Goal: Information Seeking & Learning: Find specific page/section

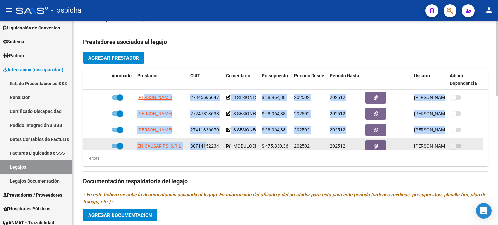
scroll to position [6, 0]
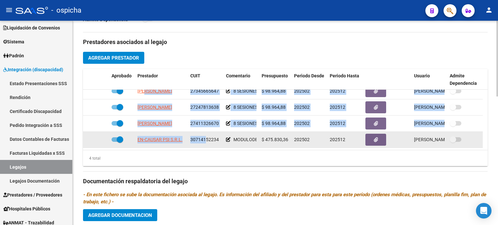
drag, startPoint x: 137, startPoint y: 97, endPoint x: 205, endPoint y: 146, distance: 83.7
click at [205, 146] on datatable-scroller "[PERSON_NAME] 27345665647 8 SESIONES DE PSICOMOTRICIDAD MENSUALES $ 98.964,88 2…" at bounding box center [285, 115] width 405 height 65
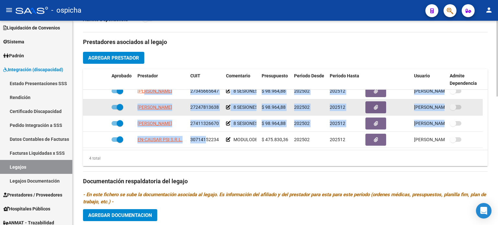
copy datatable-scroller "[PERSON_NAME] 27345665647 8 SESIONES DE PSICOMOTRICIDAD MENSUALES $ 98.964,88 2…"
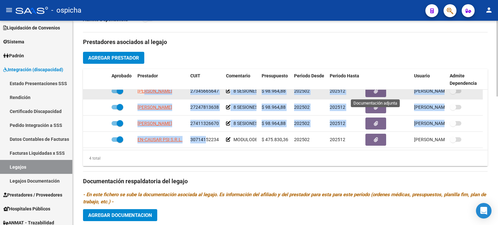
click at [380, 97] on button "button" at bounding box center [375, 91] width 21 height 12
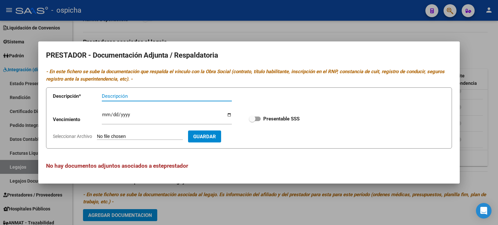
click at [364, 26] on div at bounding box center [249, 112] width 498 height 225
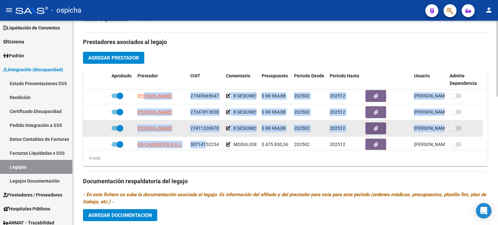
scroll to position [0, 0]
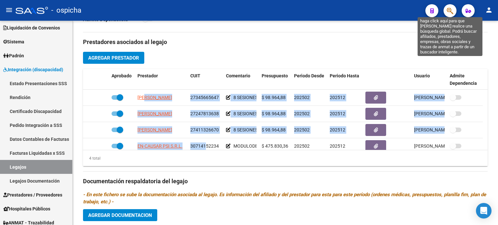
click at [451, 9] on icon "button" at bounding box center [450, 10] width 6 height 7
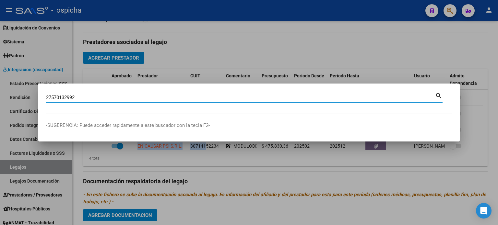
type input "27570132992"
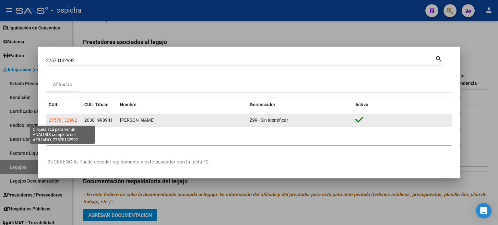
click at [68, 123] on span "27570132992" at bounding box center [63, 120] width 29 height 5
type textarea "27570132992"
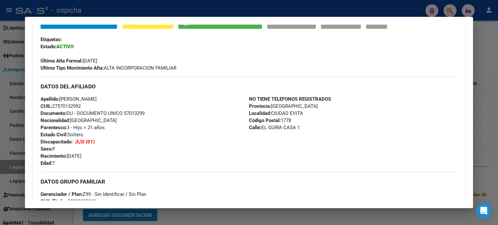
scroll to position [34, 0]
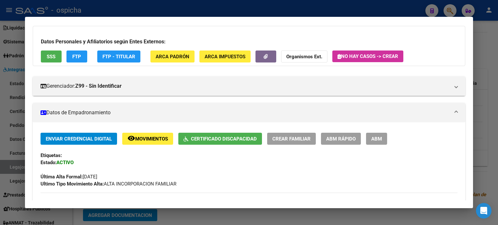
click at [485, 23] on div at bounding box center [249, 112] width 498 height 225
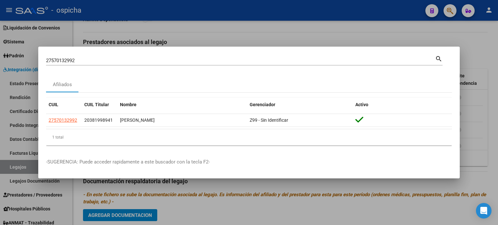
click at [486, 41] on div at bounding box center [249, 112] width 498 height 225
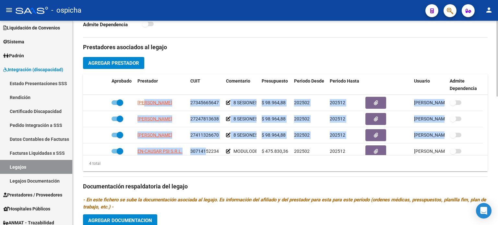
scroll to position [151, 0]
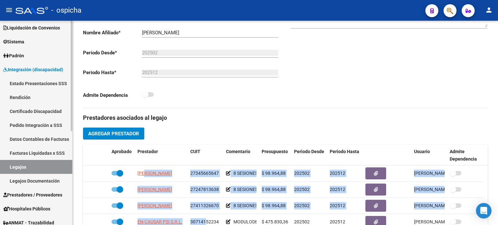
click at [43, 152] on link "Facturas Liquidadas x SSS" at bounding box center [36, 153] width 72 height 14
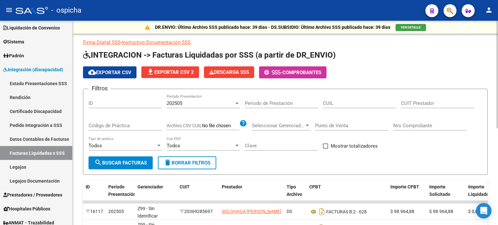
click at [337, 103] on input "CUIL" at bounding box center [359, 103] width 73 height 6
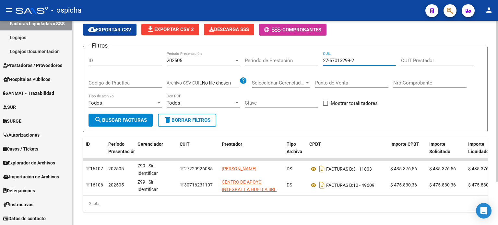
scroll to position [54, 0]
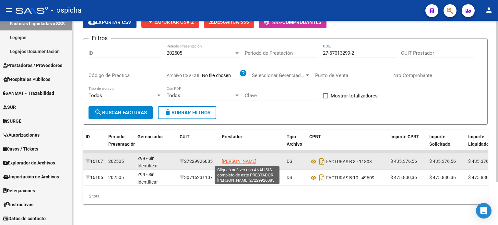
type input "27-57013299-2"
click at [234, 159] on span "[PERSON_NAME]" at bounding box center [239, 161] width 35 height 5
type textarea "27229926085"
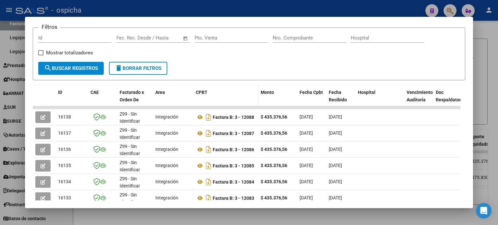
scroll to position [126, 0]
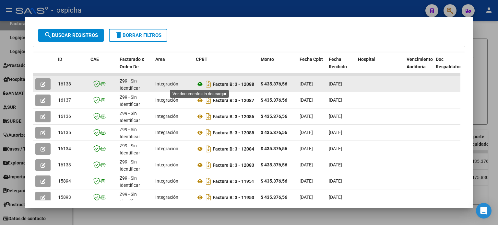
click at [201, 85] on icon at bounding box center [200, 84] width 8 height 8
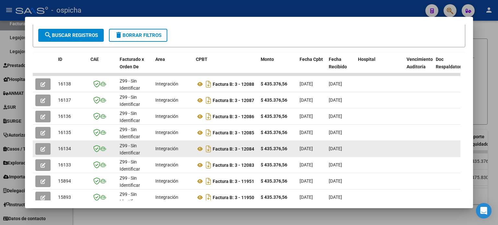
scroll to position [0, 0]
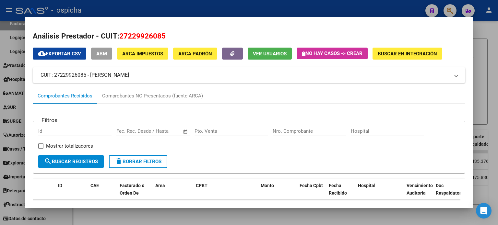
click at [483, 40] on div at bounding box center [249, 112] width 498 height 225
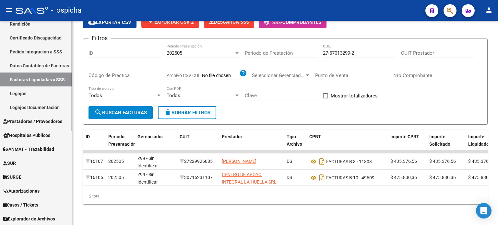
scroll to position [44, 0]
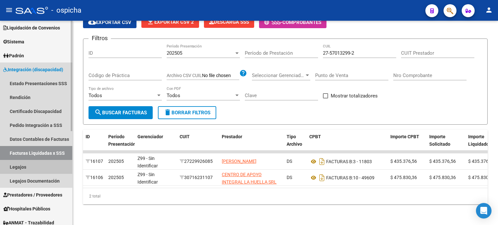
click at [19, 166] on link "Legajos" at bounding box center [36, 167] width 72 height 14
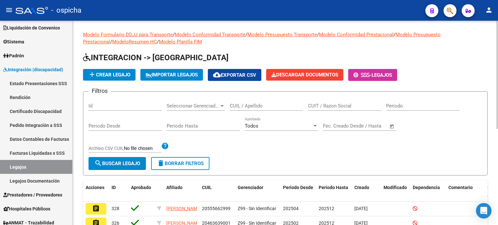
click at [248, 106] on input "CUIL / Apellido" at bounding box center [266, 106] width 73 height 6
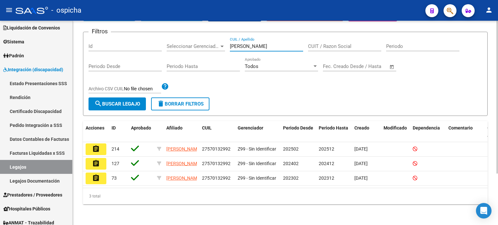
scroll to position [68, 0]
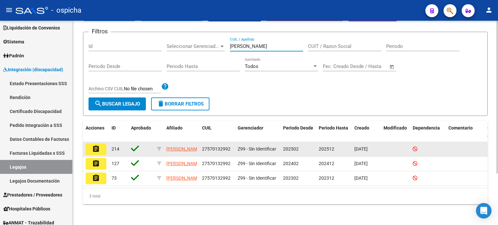
type input "[PERSON_NAME]"
click at [97, 145] on mat-icon "assignment" at bounding box center [96, 149] width 8 height 8
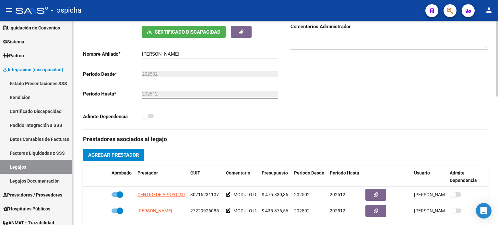
scroll to position [227, 0]
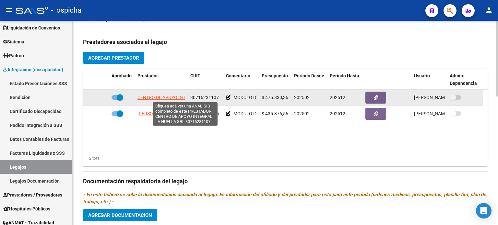
click at [176, 95] on span "CENTRO DE APOYO INTEGRAL LA HUELLA SRL" at bounding box center [185, 97] width 96 height 5
type textarea "30716231107"
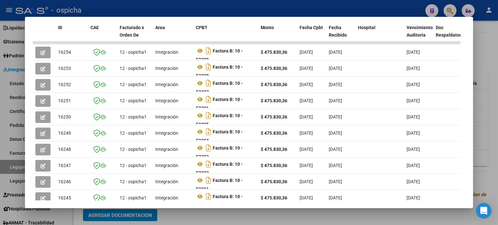
scroll to position [159, 0]
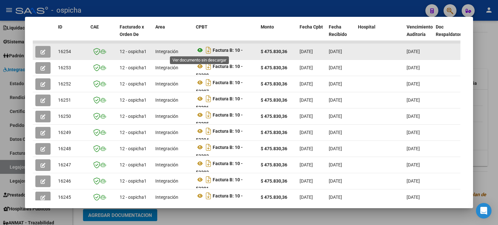
click at [200, 52] on icon at bounding box center [200, 50] width 8 height 8
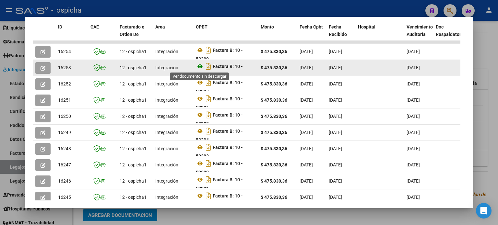
click at [200, 67] on icon at bounding box center [200, 67] width 8 height 8
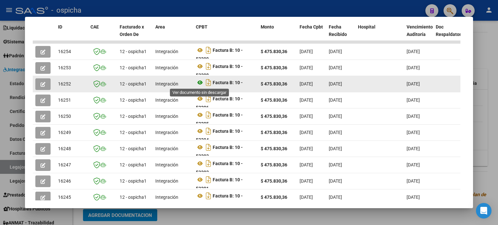
click at [202, 83] on icon at bounding box center [200, 83] width 8 height 8
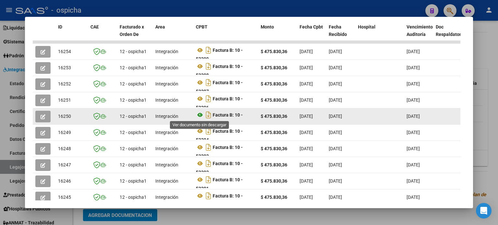
click at [200, 116] on icon at bounding box center [200, 115] width 8 height 8
click at [201, 114] on icon at bounding box center [200, 115] width 8 height 8
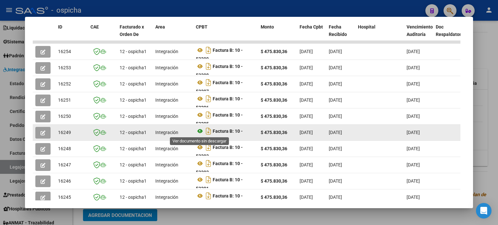
click at [201, 131] on icon at bounding box center [200, 131] width 8 height 8
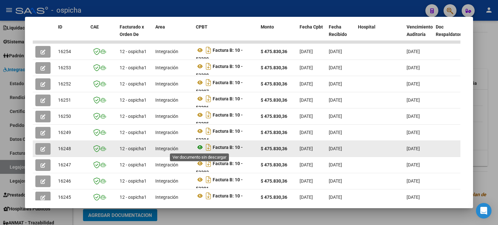
click at [202, 147] on icon at bounding box center [200, 148] width 8 height 8
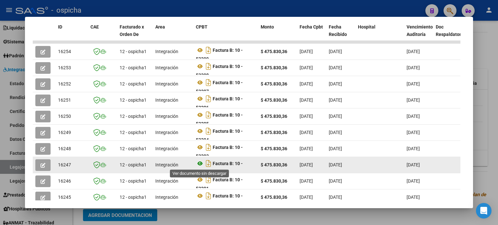
click at [198, 164] on icon at bounding box center [200, 164] width 8 height 8
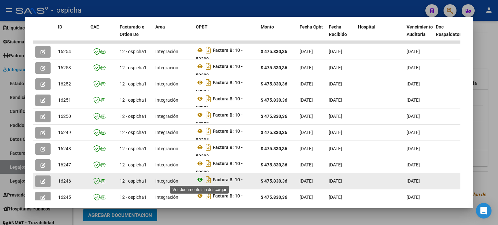
click at [199, 179] on icon at bounding box center [200, 180] width 8 height 8
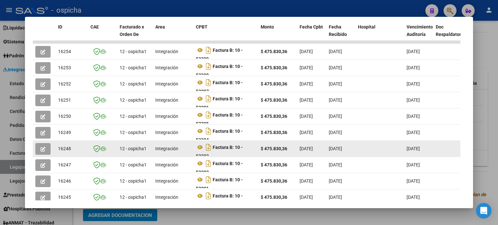
scroll to position [199, 0]
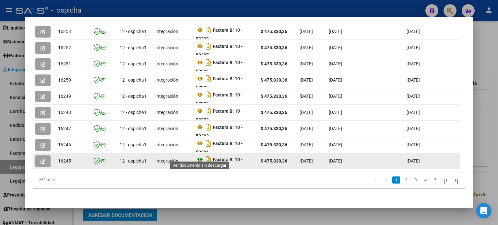
click at [198, 157] on icon at bounding box center [200, 160] width 8 height 8
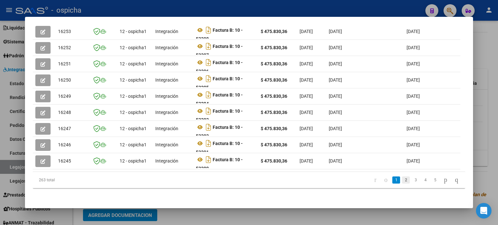
click at [402, 179] on link "2" at bounding box center [406, 180] width 8 height 7
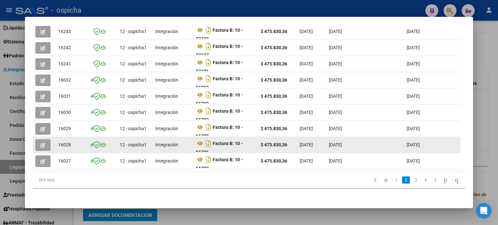
scroll to position [70, 0]
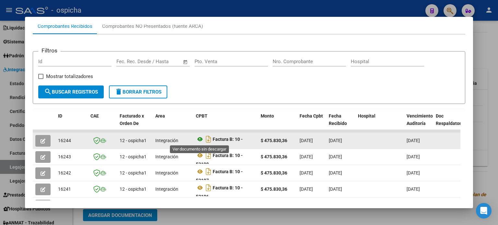
click at [201, 140] on icon at bounding box center [200, 139] width 8 height 8
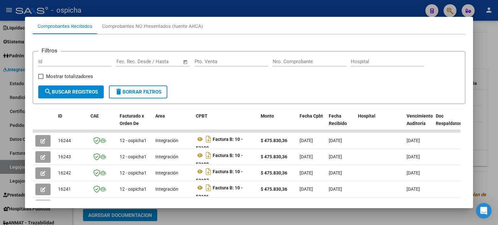
click at [483, 34] on div at bounding box center [249, 112] width 498 height 225
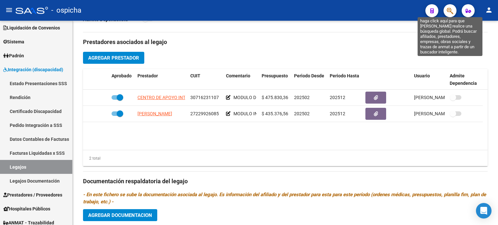
click at [450, 14] on icon "button" at bounding box center [450, 10] width 6 height 7
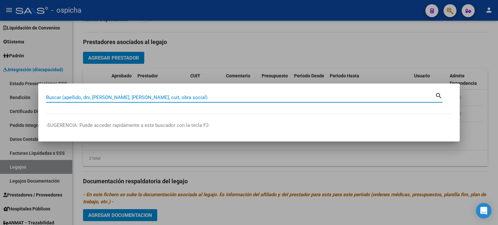
click at [116, 96] on input "Buscar (apellido, dni, [PERSON_NAME], [PERSON_NAME], cuit, obra social)" at bounding box center [240, 98] width 389 height 6
type input "ABREGU"
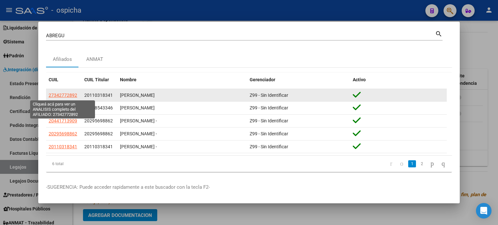
click at [67, 97] on span "27342772892" at bounding box center [63, 95] width 29 height 5
type textarea "27342772892"
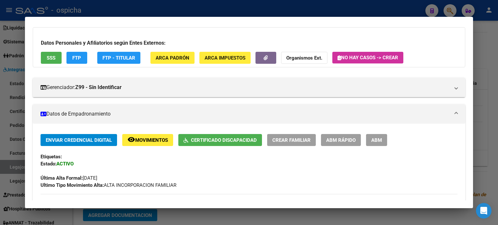
scroll to position [76, 0]
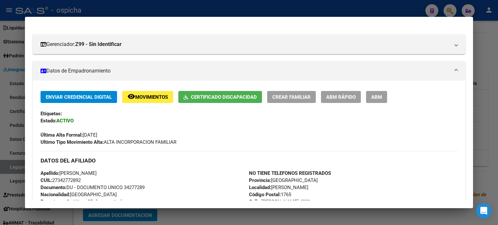
click at [492, 56] on div at bounding box center [249, 112] width 498 height 225
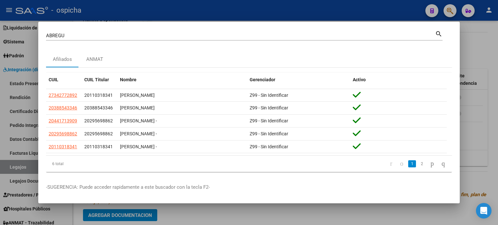
click at [487, 38] on div at bounding box center [249, 112] width 498 height 225
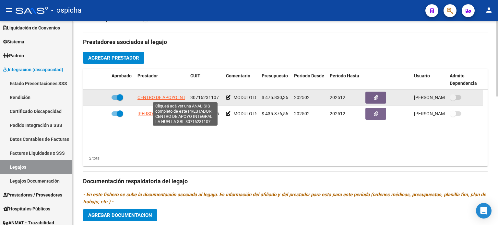
click at [173, 97] on span "CENTRO DE APOYO INTEGRAL LA HUELLA SRL" at bounding box center [185, 97] width 96 height 5
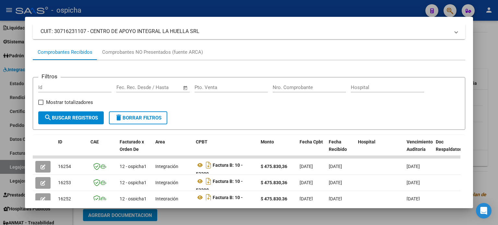
scroll to position [109, 0]
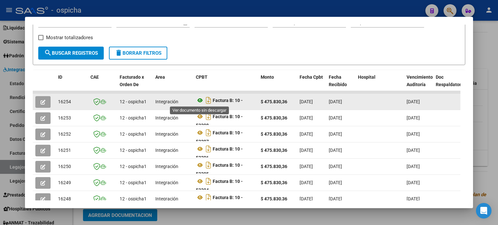
click at [200, 101] on icon at bounding box center [200, 101] width 8 height 8
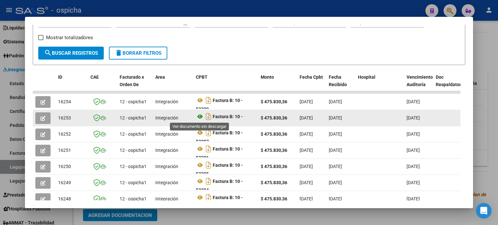
click at [201, 117] on icon at bounding box center [200, 117] width 8 height 8
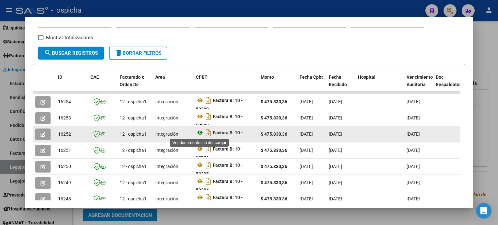
click at [199, 133] on icon at bounding box center [200, 133] width 8 height 8
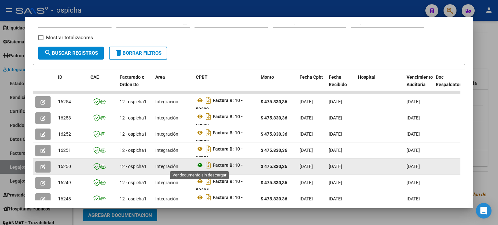
click at [198, 164] on icon at bounding box center [200, 165] width 8 height 8
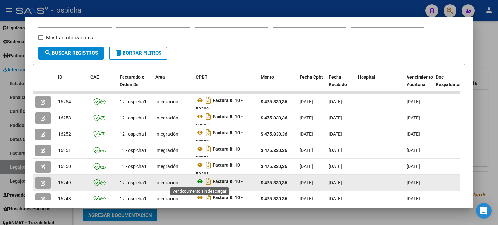
click at [200, 180] on icon at bounding box center [200, 182] width 8 height 8
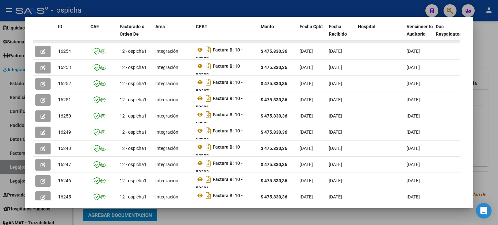
scroll to position [173, 0]
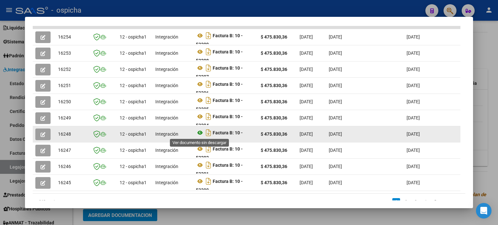
click at [198, 132] on icon at bounding box center [200, 133] width 8 height 8
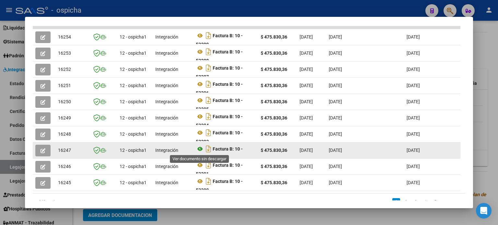
click at [202, 149] on icon at bounding box center [200, 149] width 8 height 8
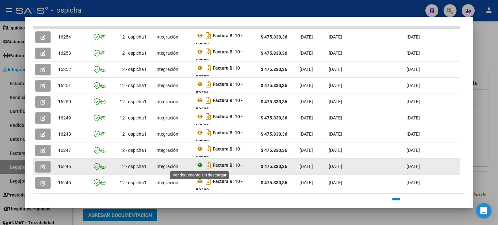
click at [200, 164] on icon at bounding box center [200, 165] width 8 height 8
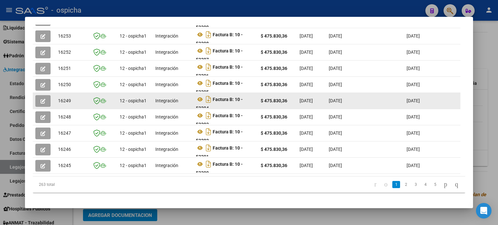
scroll to position [199, 0]
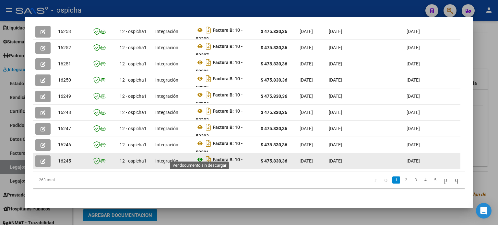
click at [201, 156] on icon at bounding box center [200, 160] width 8 height 8
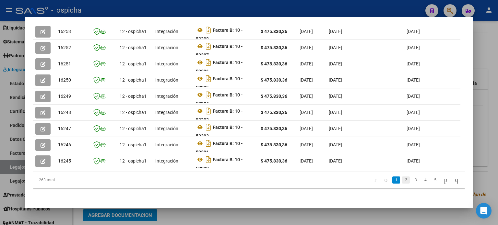
click at [402, 180] on link "2" at bounding box center [406, 180] width 8 height 7
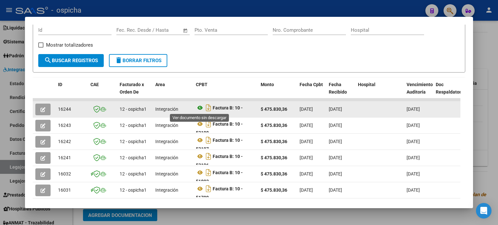
scroll to position [102, 0]
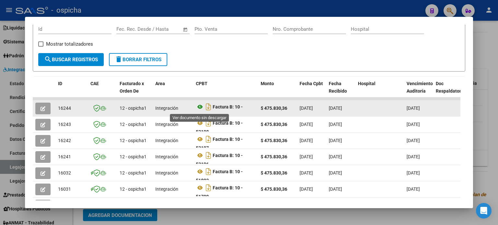
click at [201, 107] on icon at bounding box center [200, 107] width 8 height 8
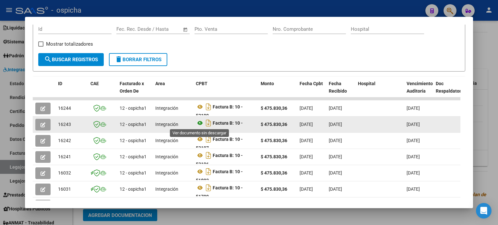
click at [199, 122] on icon at bounding box center [200, 123] width 8 height 8
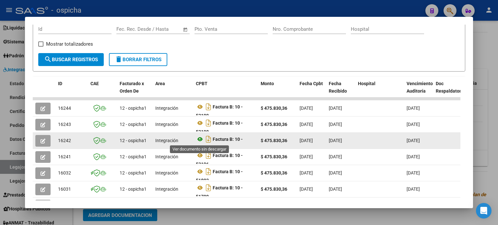
click at [200, 140] on icon at bounding box center [200, 139] width 8 height 8
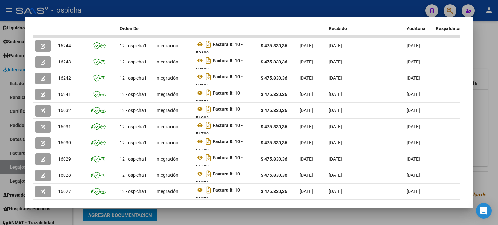
scroll to position [167, 0]
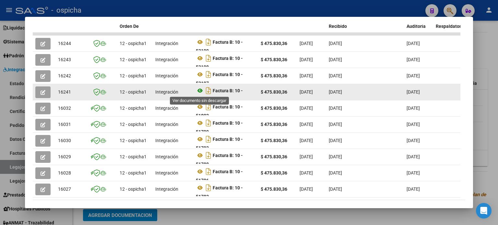
click at [199, 91] on icon at bounding box center [200, 91] width 8 height 8
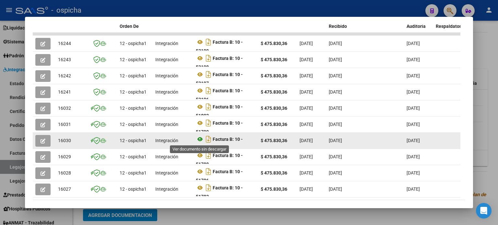
click at [201, 137] on icon at bounding box center [200, 139] width 8 height 8
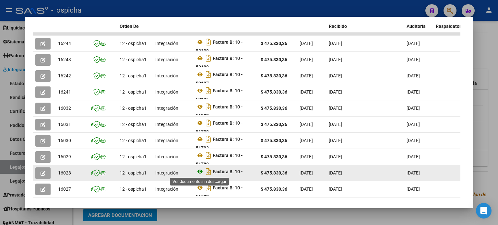
click at [203, 170] on icon at bounding box center [200, 172] width 8 height 8
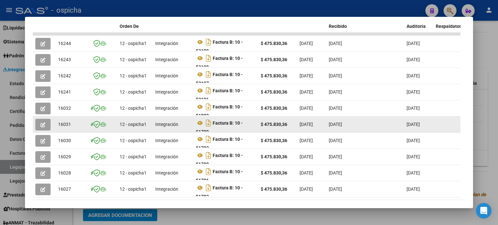
scroll to position [4, 0]
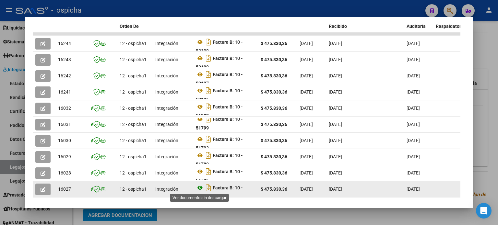
click at [199, 187] on icon at bounding box center [200, 188] width 8 height 8
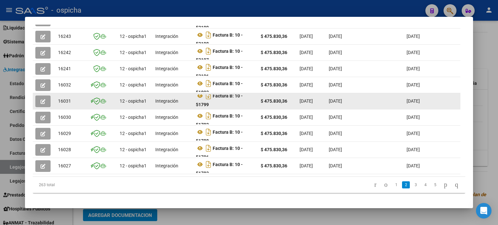
scroll to position [199, 0]
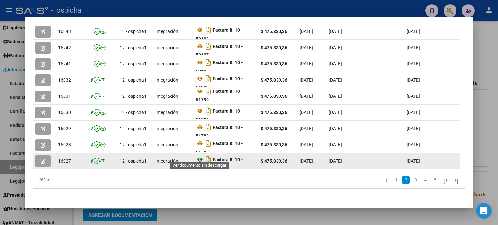
click at [199, 157] on icon at bounding box center [200, 160] width 8 height 8
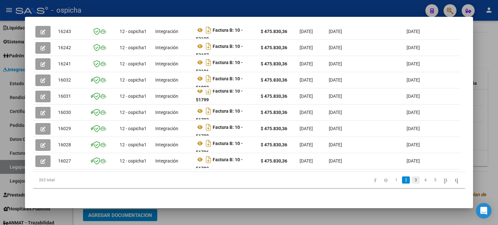
click at [412, 180] on link "3" at bounding box center [416, 180] width 8 height 7
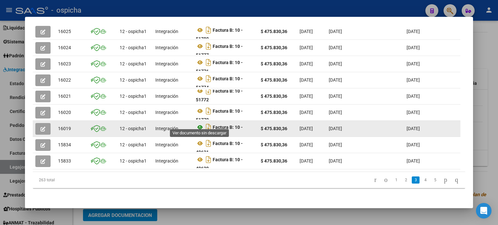
click at [201, 124] on icon at bounding box center [200, 128] width 8 height 8
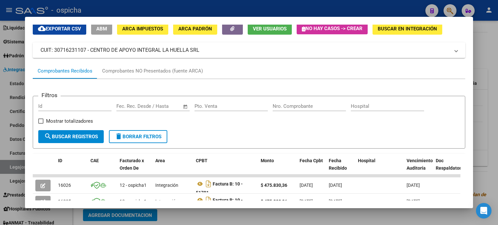
scroll to position [5, 0]
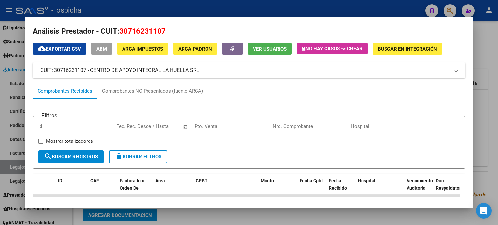
click at [487, 76] on div at bounding box center [249, 112] width 498 height 225
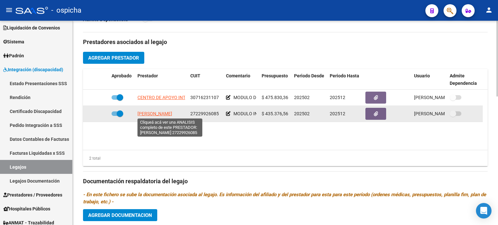
click at [171, 112] on span "[PERSON_NAME]" at bounding box center [154, 113] width 35 height 5
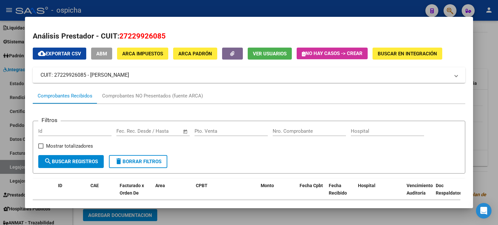
scroll to position [130, 0]
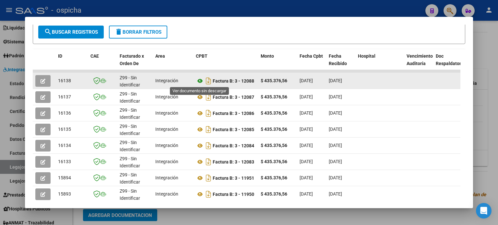
click at [201, 81] on icon at bounding box center [200, 81] width 8 height 8
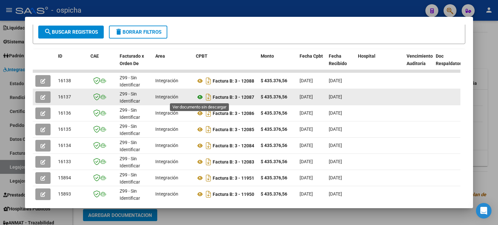
click at [200, 97] on icon at bounding box center [200, 97] width 8 height 8
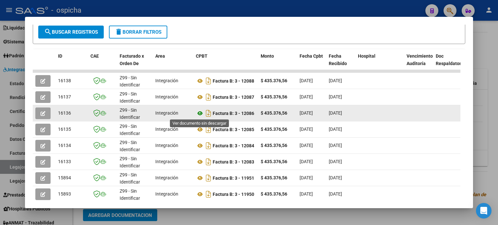
click at [201, 114] on icon at bounding box center [200, 114] width 8 height 8
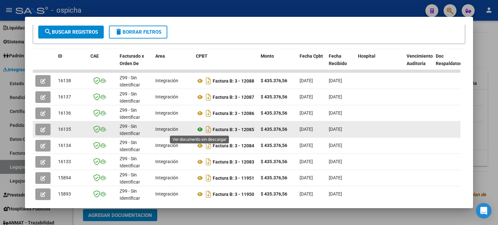
click at [200, 129] on icon at bounding box center [200, 130] width 8 height 8
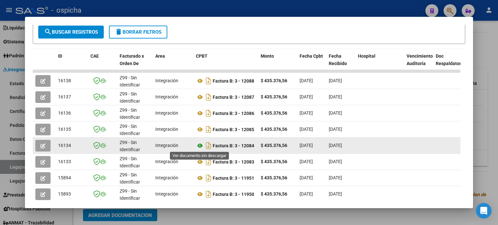
click at [199, 146] on icon at bounding box center [200, 146] width 8 height 8
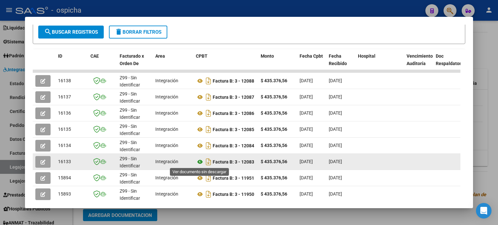
click at [199, 160] on icon at bounding box center [200, 162] width 8 height 8
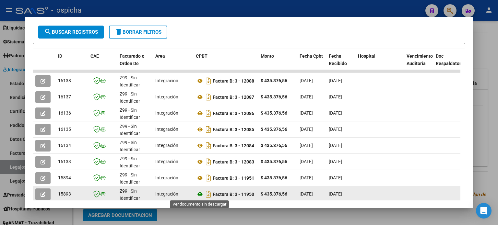
click at [200, 192] on icon at bounding box center [200, 195] width 8 height 8
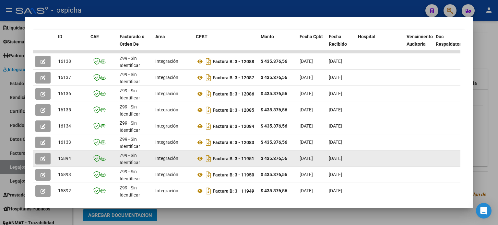
scroll to position [194, 0]
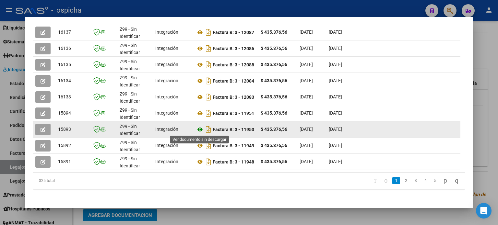
click at [201, 128] on icon at bounding box center [200, 130] width 8 height 8
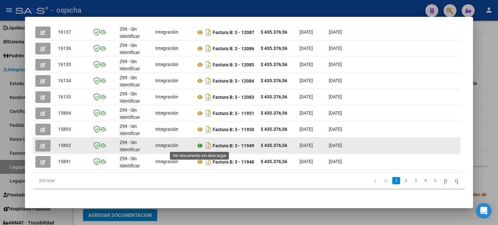
click at [200, 144] on icon at bounding box center [200, 146] width 8 height 8
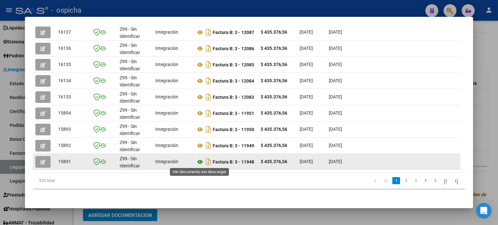
click at [198, 162] on icon at bounding box center [200, 162] width 8 height 8
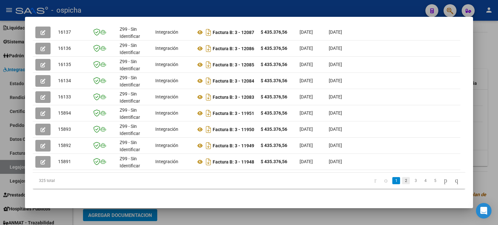
click at [402, 184] on link "2" at bounding box center [406, 180] width 8 height 7
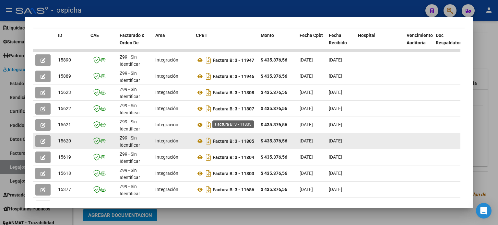
scroll to position [97, 0]
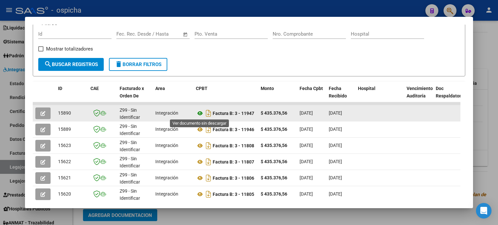
click at [201, 114] on icon at bounding box center [200, 114] width 8 height 8
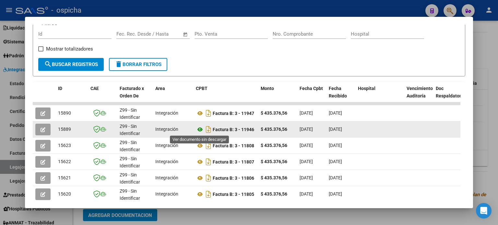
click at [201, 129] on icon at bounding box center [200, 130] width 8 height 8
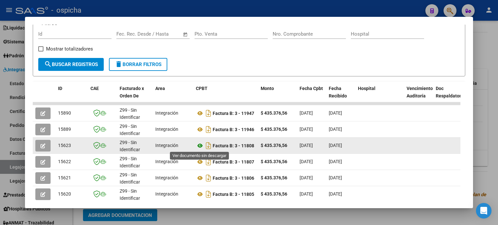
click at [199, 146] on icon at bounding box center [200, 146] width 8 height 8
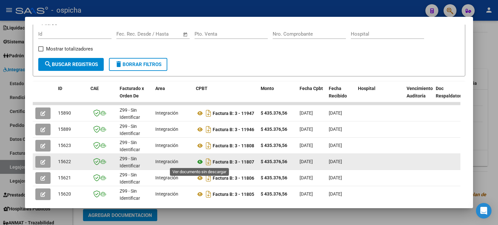
click at [201, 161] on icon at bounding box center [200, 162] width 8 height 8
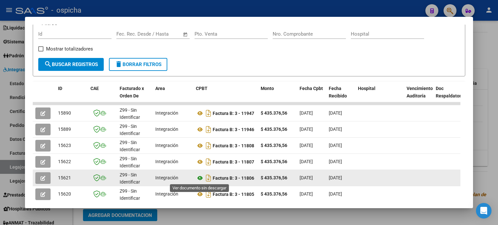
click at [202, 176] on icon at bounding box center [200, 178] width 8 height 8
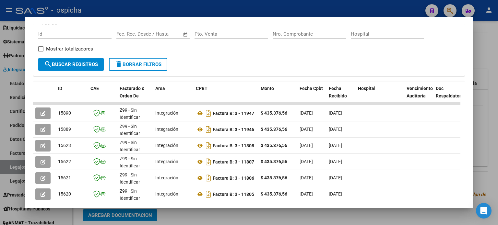
scroll to position [130, 0]
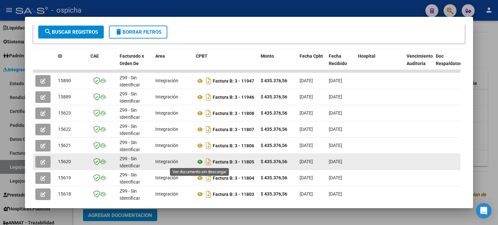
click at [198, 161] on icon at bounding box center [200, 162] width 8 height 8
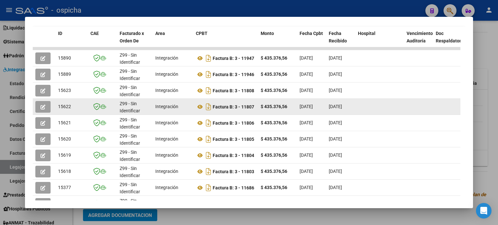
scroll to position [199, 0]
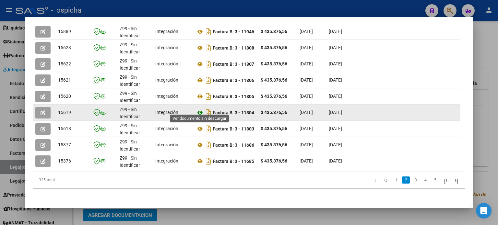
click at [199, 109] on icon at bounding box center [200, 113] width 8 height 8
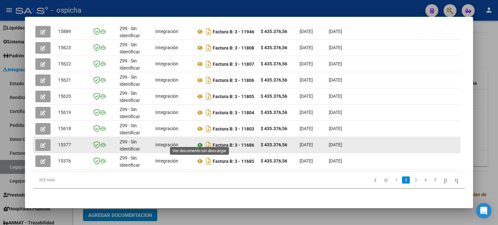
click at [199, 141] on icon at bounding box center [200, 145] width 8 height 8
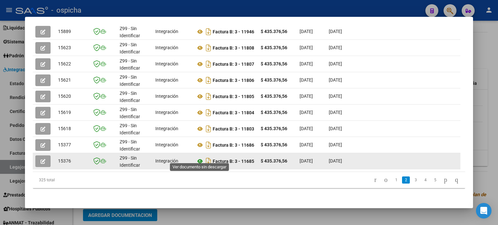
click at [198, 158] on icon at bounding box center [200, 162] width 8 height 8
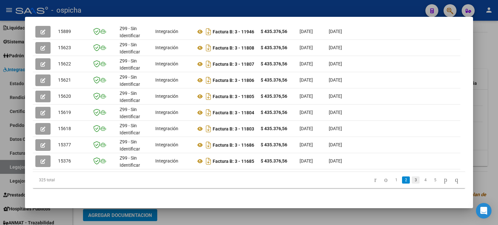
click at [412, 182] on link "3" at bounding box center [416, 180] width 8 height 7
click at [412, 181] on link "3" at bounding box center [416, 180] width 8 height 7
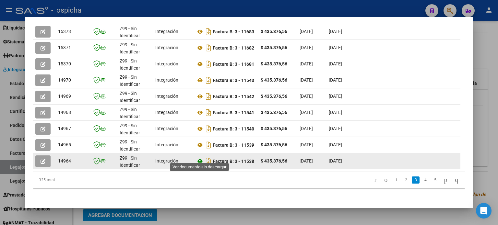
click at [201, 158] on icon at bounding box center [200, 162] width 8 height 8
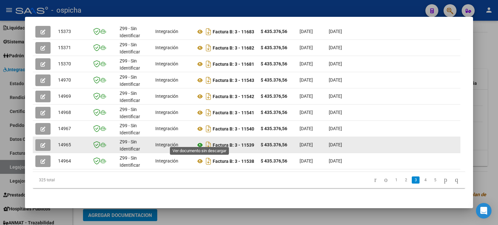
click at [200, 141] on icon at bounding box center [200, 145] width 8 height 8
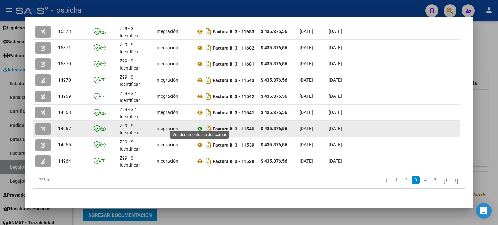
click at [201, 126] on icon at bounding box center [200, 129] width 8 height 8
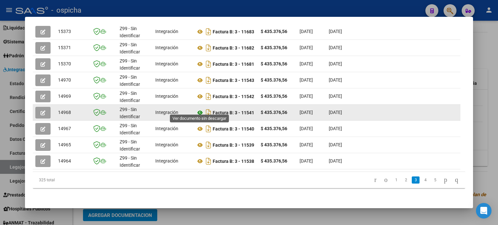
click at [198, 109] on icon at bounding box center [200, 113] width 8 height 8
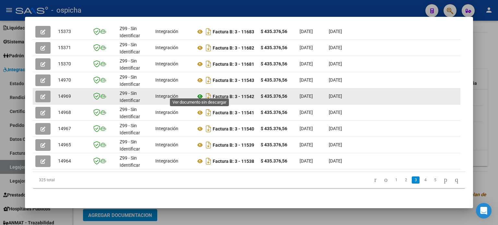
click at [200, 93] on icon at bounding box center [200, 97] width 8 height 8
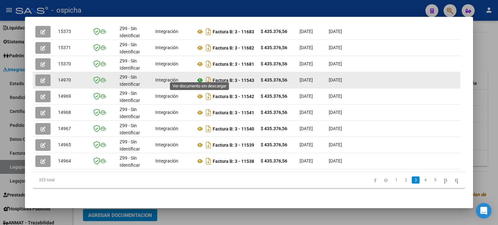
click at [198, 76] on icon at bounding box center [200, 80] width 8 height 8
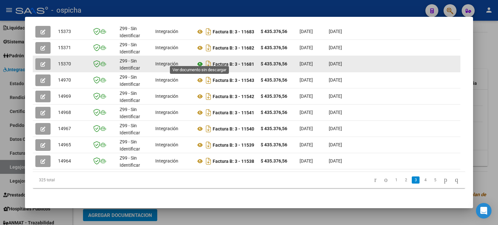
click at [200, 61] on icon at bounding box center [200, 64] width 8 height 8
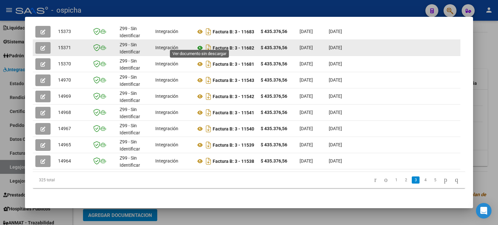
click at [203, 44] on icon at bounding box center [200, 48] width 8 height 8
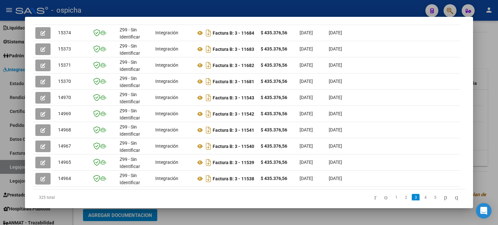
scroll to position [167, 0]
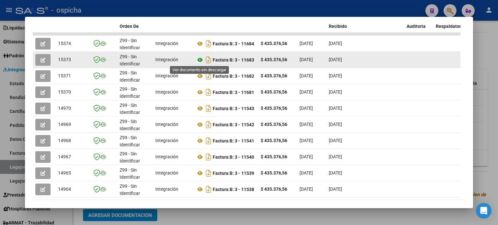
click at [201, 59] on icon at bounding box center [200, 60] width 8 height 8
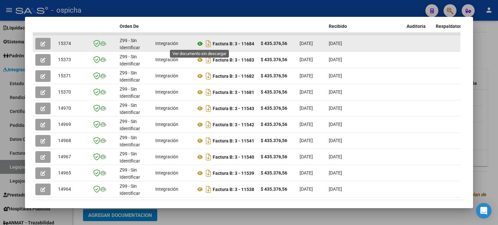
click at [201, 42] on icon at bounding box center [200, 44] width 8 height 8
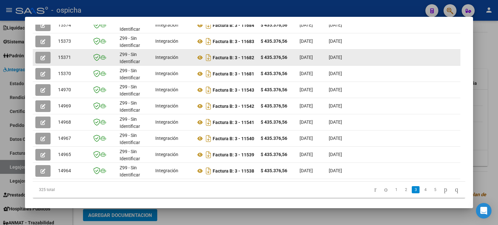
scroll to position [199, 0]
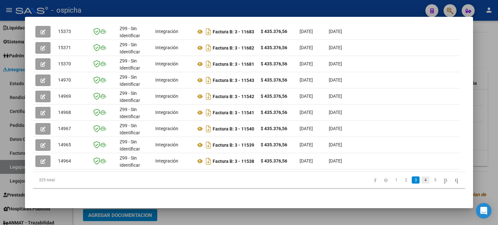
click at [421, 179] on link "4" at bounding box center [425, 180] width 8 height 7
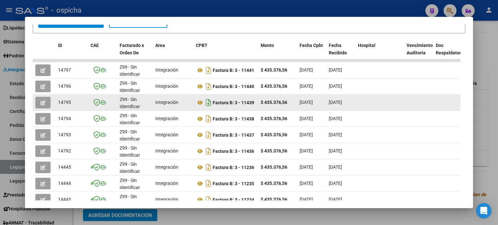
scroll to position [102, 0]
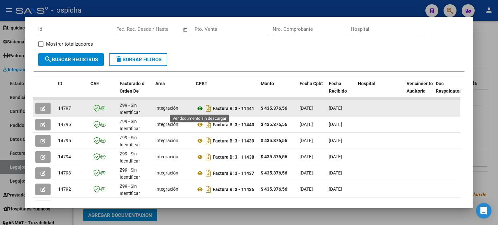
click at [200, 109] on icon at bounding box center [200, 109] width 8 height 8
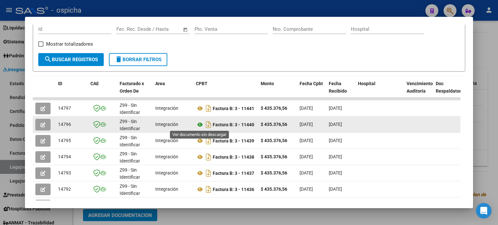
click at [202, 124] on icon at bounding box center [200, 125] width 8 height 8
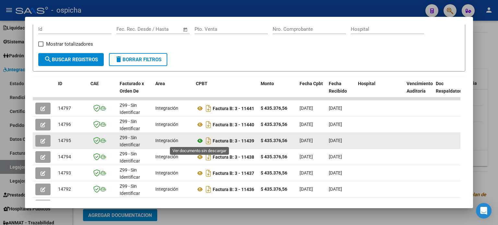
click at [198, 141] on icon at bounding box center [200, 141] width 8 height 8
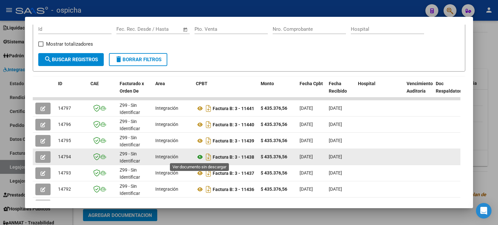
click at [200, 155] on icon at bounding box center [200, 157] width 8 height 8
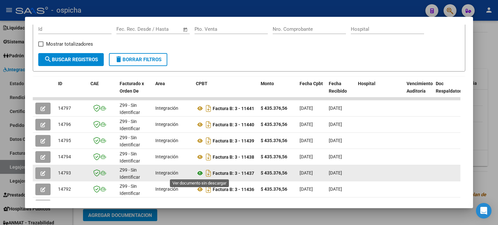
click at [200, 173] on icon at bounding box center [200, 174] width 8 height 8
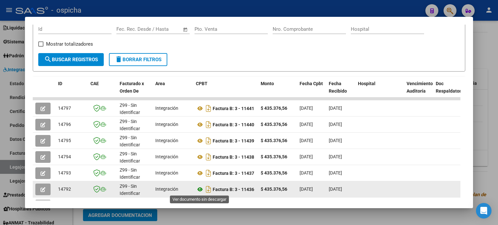
click at [201, 187] on icon at bounding box center [200, 190] width 8 height 8
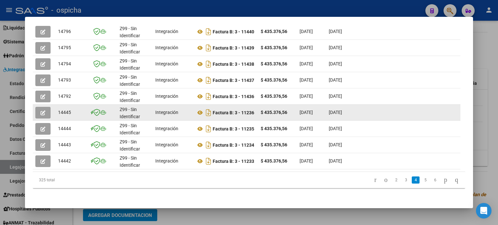
scroll to position [5, 0]
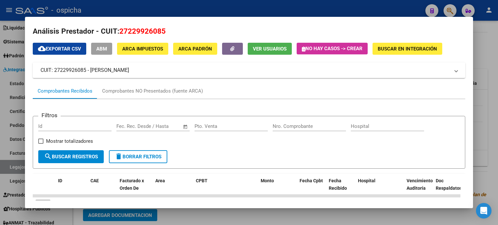
click at [451, 11] on div at bounding box center [249, 112] width 498 height 225
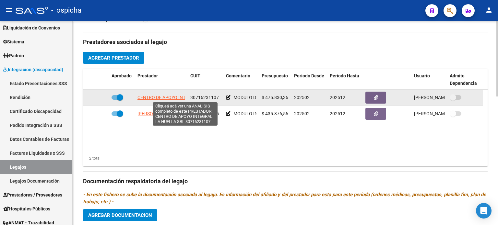
click at [154, 98] on span "CENTRO DE APOYO INTEGRAL LA HUELLA SRL" at bounding box center [185, 97] width 96 height 5
type textarea "30716231107"
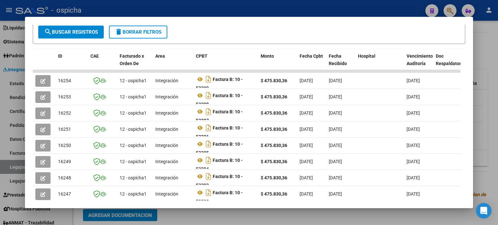
scroll to position [65, 0]
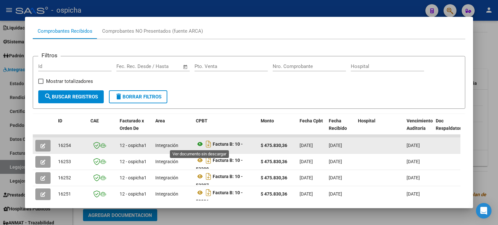
click at [201, 144] on icon at bounding box center [200, 144] width 8 height 8
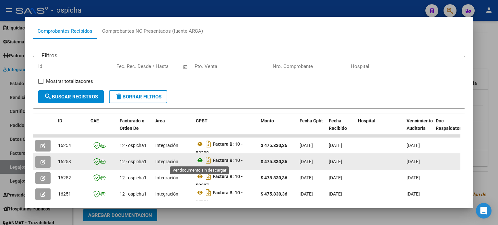
click at [197, 160] on icon at bounding box center [200, 161] width 8 height 8
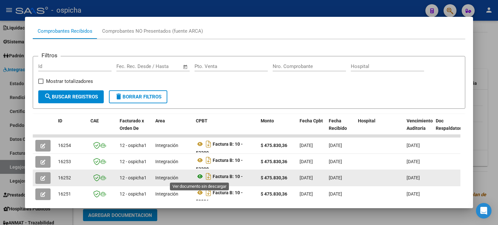
click at [199, 175] on icon at bounding box center [200, 177] width 8 height 8
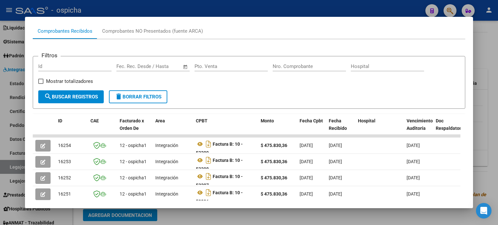
scroll to position [0, 0]
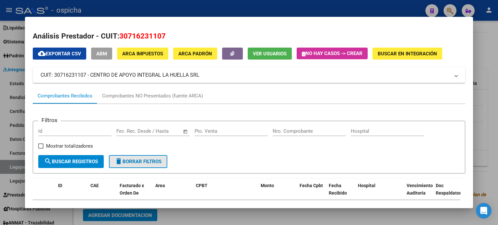
click at [154, 159] on span "delete Borrar Filtros" at bounding box center [138, 162] width 47 height 6
click at [490, 40] on div at bounding box center [249, 112] width 498 height 225
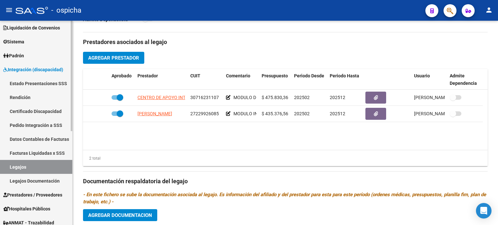
click at [25, 183] on link "Legajos Documentación" at bounding box center [36, 181] width 72 height 14
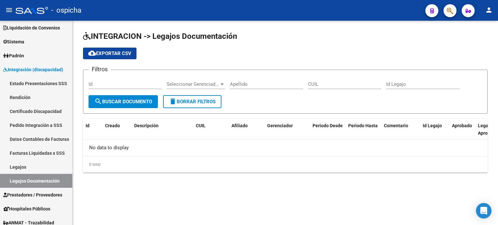
click at [256, 85] on input "Apellido" at bounding box center [266, 84] width 73 height 6
type input "ABRE"
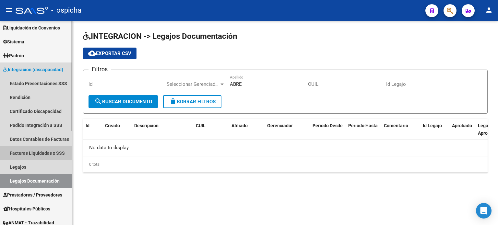
click at [31, 155] on link "Facturas Liquidadas x SSS" at bounding box center [36, 153] width 72 height 14
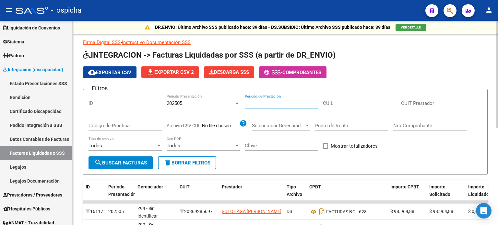
click at [260, 102] on input "Período de Prestación" at bounding box center [281, 103] width 73 height 6
click at [341, 102] on input "CUIL" at bounding box center [359, 103] width 73 height 6
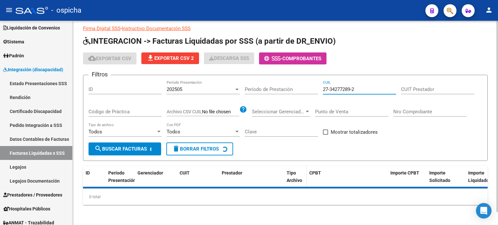
scroll to position [29, 0]
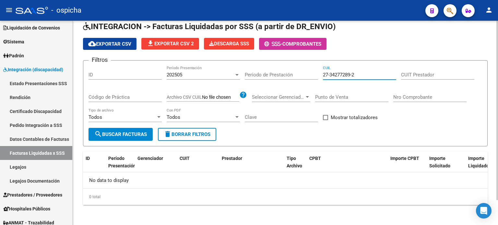
type input "27-34277289-2"
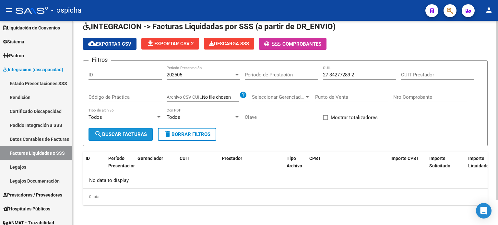
click at [136, 138] on button "search Buscar Facturas" at bounding box center [120, 134] width 64 height 13
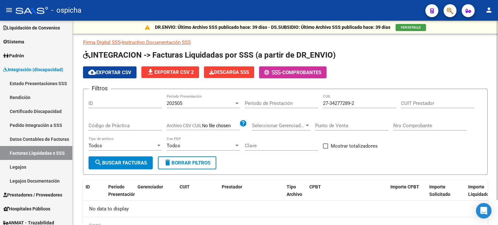
scroll to position [0, 0]
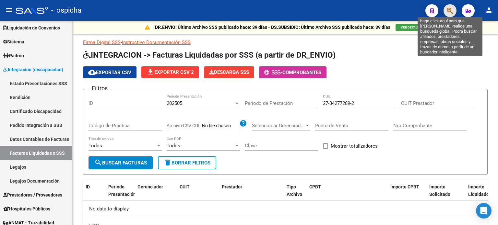
click at [449, 13] on icon "button" at bounding box center [450, 10] width 6 height 7
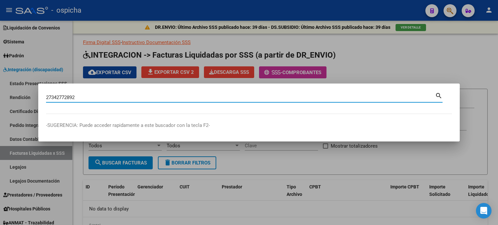
type input "27342772892"
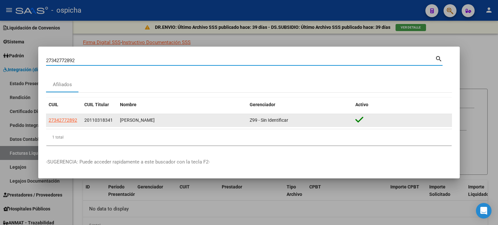
click at [99, 122] on span "20110318341" at bounding box center [98, 120] width 29 height 5
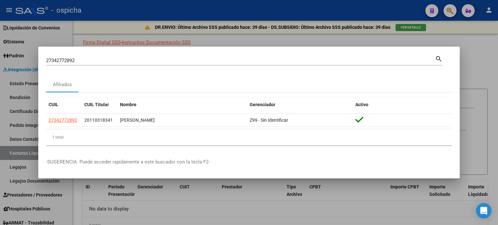
click at [464, 52] on div at bounding box center [249, 112] width 498 height 225
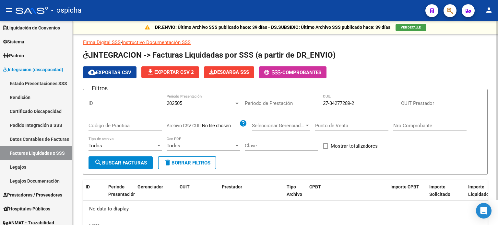
click at [362, 104] on input "27-34277289-2" at bounding box center [359, 103] width 73 height 6
type input "2"
click at [414, 102] on input "CUIT Prestador" at bounding box center [437, 103] width 73 height 6
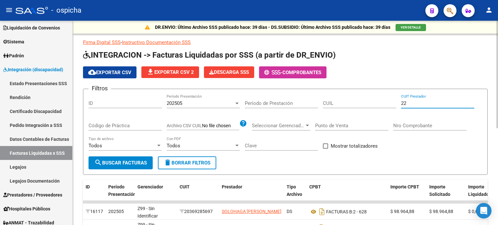
type input "2"
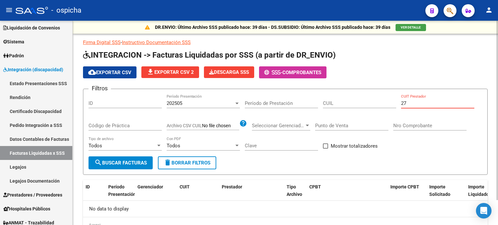
type input "2"
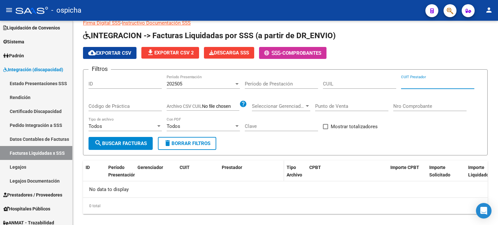
scroll to position [29, 0]
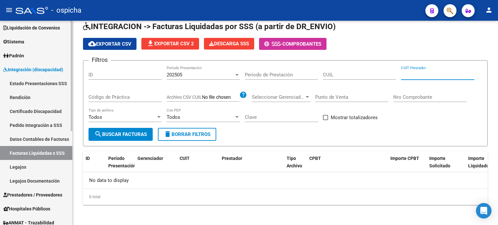
click at [32, 168] on link "Legajos" at bounding box center [36, 167] width 72 height 14
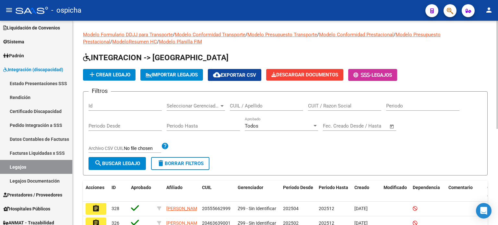
drag, startPoint x: 337, startPoint y: 107, endPoint x: 331, endPoint y: 106, distance: 6.6
click at [336, 107] on input "CUIT / Razon Social" at bounding box center [344, 106] width 73 height 6
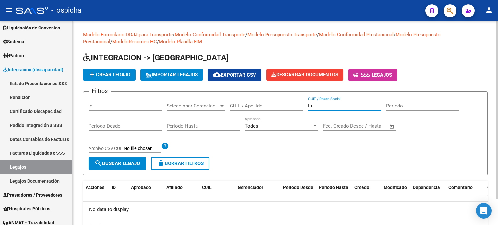
type input "l"
type input "[PERSON_NAME]"
click at [445, 9] on button "button" at bounding box center [449, 10] width 13 height 13
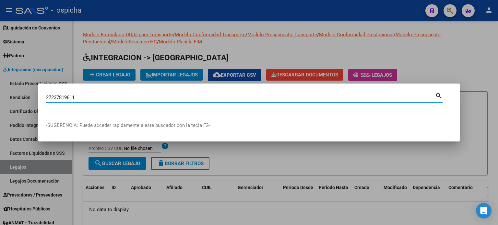
type input "27237819611"
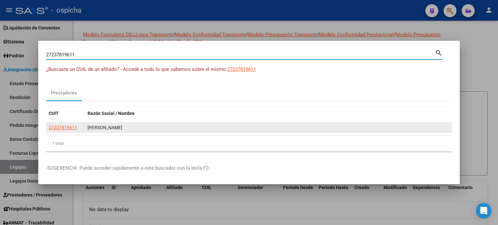
click at [95, 128] on div "[PERSON_NAME]" at bounding box center [269, 127] width 362 height 7
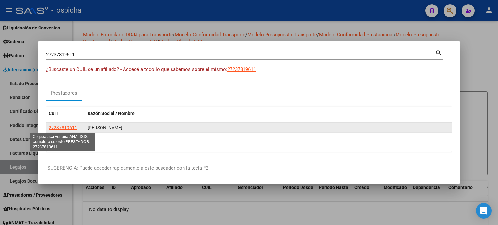
click at [64, 128] on span "27237819611" at bounding box center [63, 127] width 29 height 5
type textarea "27237819611"
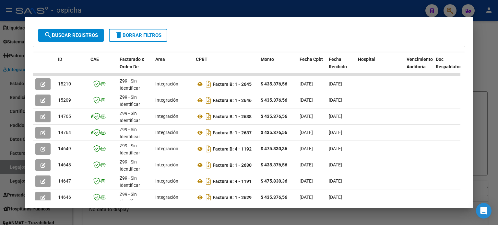
scroll to position [130, 0]
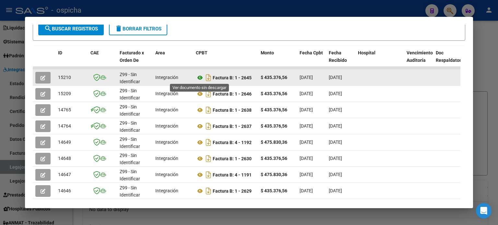
click at [201, 76] on icon at bounding box center [200, 78] width 8 height 8
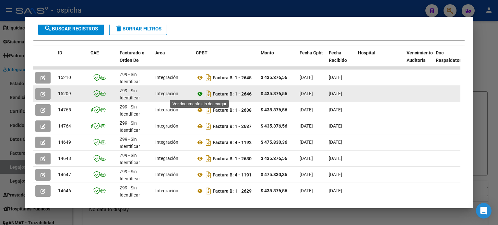
click at [202, 94] on icon at bounding box center [200, 94] width 8 height 8
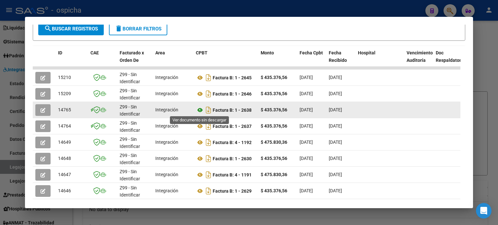
click at [201, 111] on icon at bounding box center [200, 110] width 8 height 8
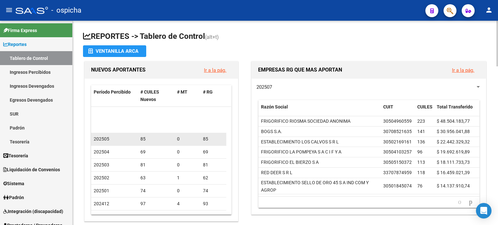
scroll to position [65, 0]
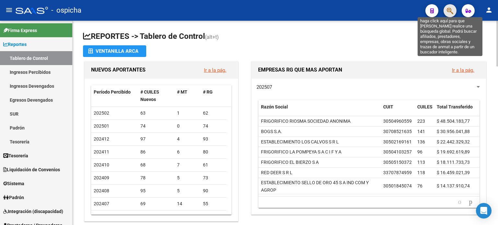
click at [448, 14] on icon "button" at bounding box center [450, 10] width 6 height 7
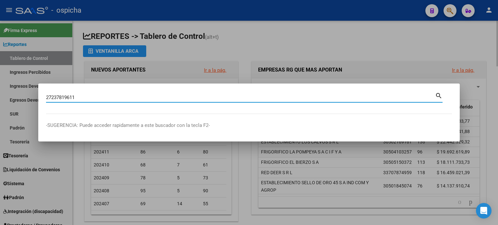
type input "27237819611"
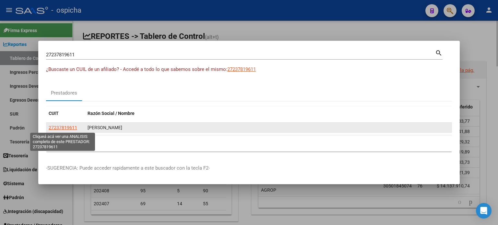
click at [68, 128] on span "27237819611" at bounding box center [63, 127] width 29 height 5
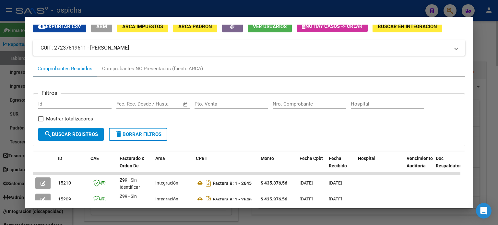
scroll to position [97, 0]
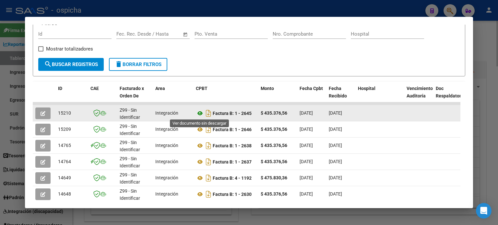
click at [200, 112] on icon at bounding box center [200, 114] width 8 height 8
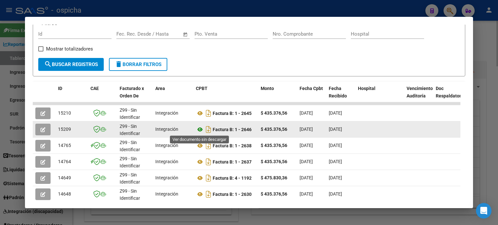
click at [200, 130] on icon at bounding box center [200, 130] width 8 height 8
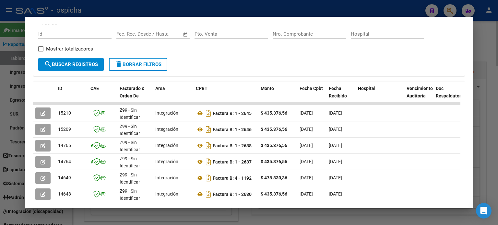
click at [479, 41] on div at bounding box center [249, 112] width 498 height 225
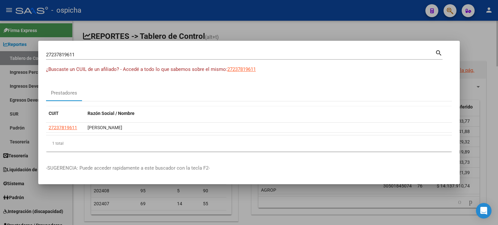
click at [480, 53] on div at bounding box center [249, 112] width 498 height 225
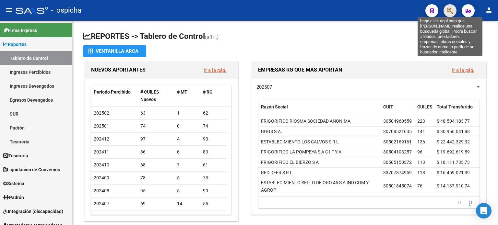
click at [450, 11] on icon "button" at bounding box center [450, 10] width 6 height 7
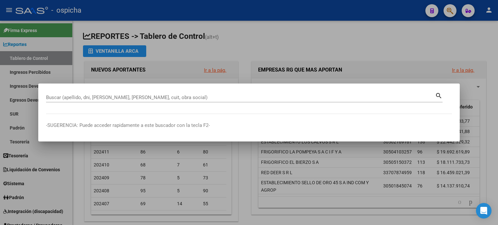
click at [450, 11] on div at bounding box center [249, 112] width 498 height 225
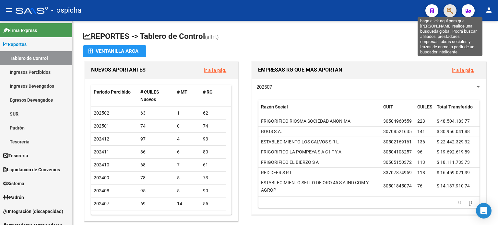
click at [450, 11] on icon "button" at bounding box center [450, 10] width 6 height 7
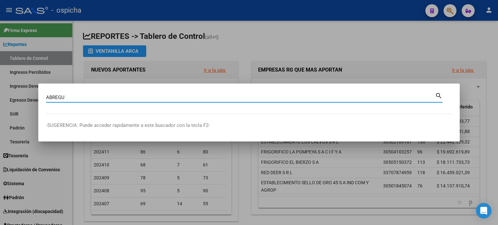
type input "ABREGU"
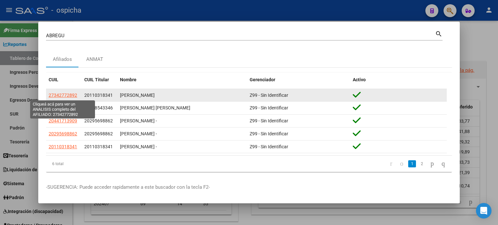
click at [58, 98] on span "27342772892" at bounding box center [63, 95] width 29 height 5
type textarea "27342772892"
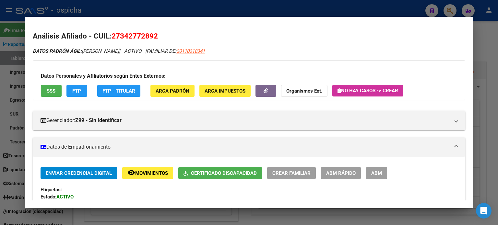
scroll to position [194, 0]
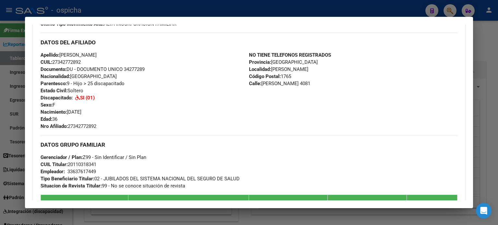
click at [494, 57] on div at bounding box center [249, 112] width 498 height 225
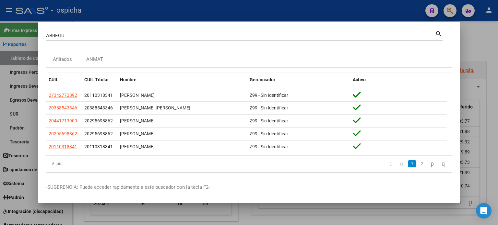
click at [486, 32] on div at bounding box center [249, 112] width 498 height 225
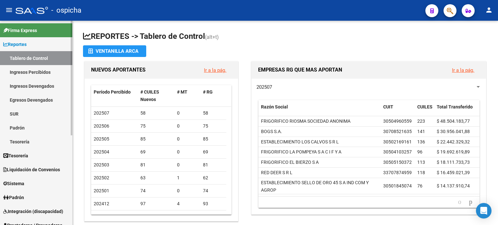
scroll to position [130, 0]
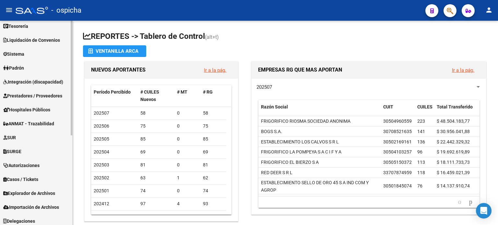
click at [26, 82] on span "Integración (discapacidad)" at bounding box center [33, 81] width 60 height 7
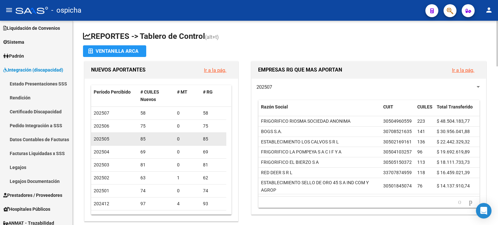
scroll to position [32, 0]
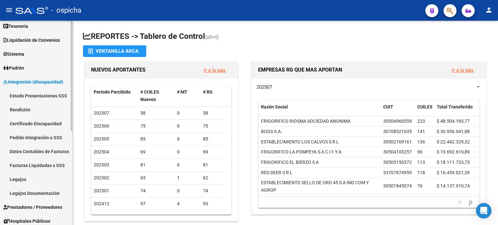
click at [48, 167] on link "Facturas Liquidadas x SSS" at bounding box center [36, 166] width 72 height 14
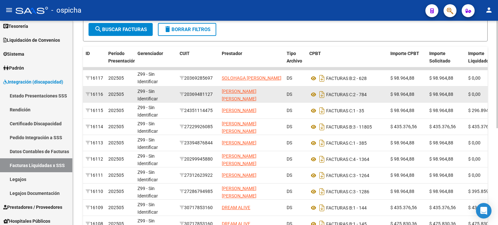
scroll to position [162, 0]
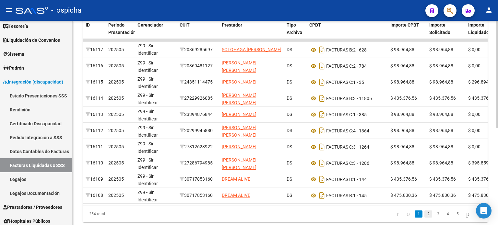
click at [424, 218] on link "2" at bounding box center [428, 214] width 8 height 7
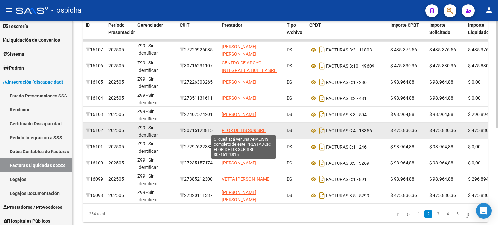
click at [225, 131] on span "FLOR DE LIS SUR SRL" at bounding box center [244, 130] width 44 height 5
type textarea "30715123815"
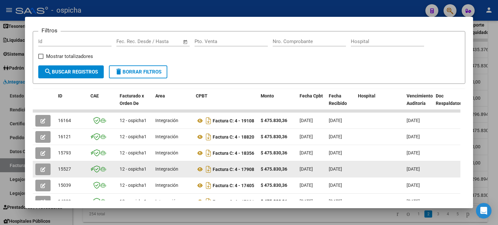
scroll to position [130, 0]
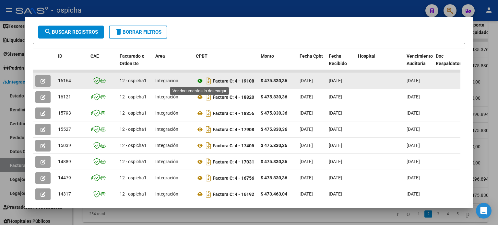
click at [200, 80] on icon at bounding box center [200, 81] width 8 height 8
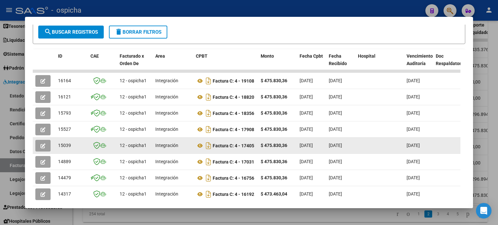
scroll to position [0, 0]
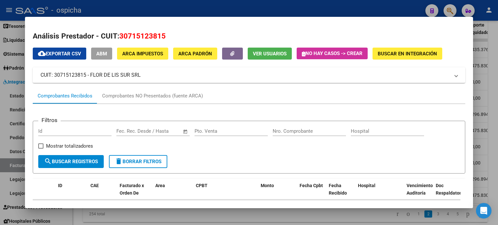
click at [494, 26] on div at bounding box center [249, 112] width 498 height 225
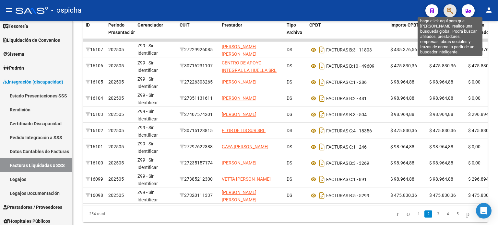
click at [450, 11] on icon "button" at bounding box center [450, 10] width 6 height 7
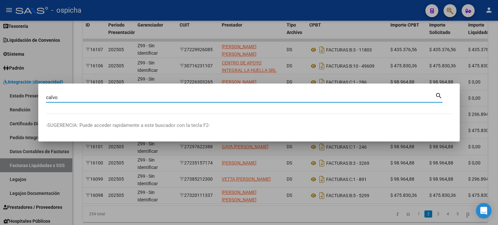
type input "calvo"
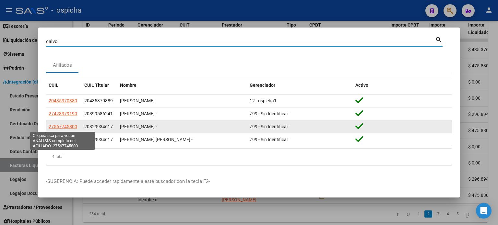
click at [66, 128] on span "27567745800" at bounding box center [63, 126] width 29 height 5
type textarea "27567745800"
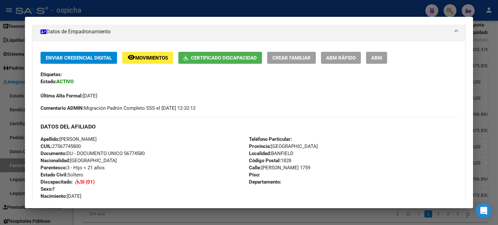
scroll to position [356, 0]
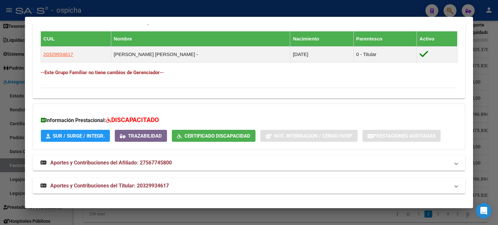
drag, startPoint x: 40, startPoint y: 92, endPoint x: 194, endPoint y: 74, distance: 155.0
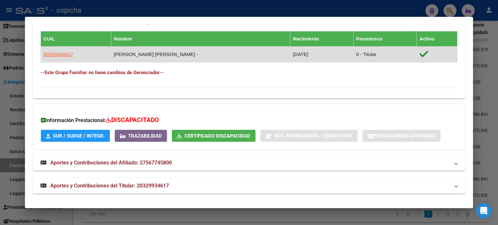
copy div "Etiquetas: Estado: ACTIVO Última Alta Formal: 01/05/2021 Comentario ADMIN: Migr…"
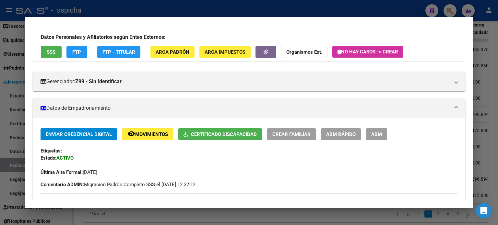
scroll to position [0, 0]
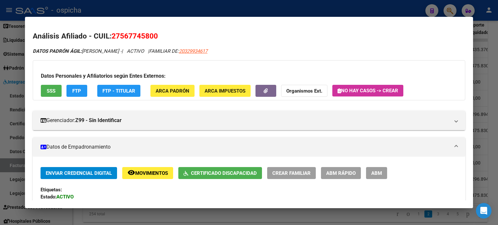
click at [271, 49] on div "DATOS PADRÓN ÁGIL: CALVO ISABELLA VICTORIA - | ACTIVO | FAMILIAR DE: 20329934617" at bounding box center [249, 51] width 432 height 7
click at [497, 63] on div at bounding box center [249, 112] width 498 height 225
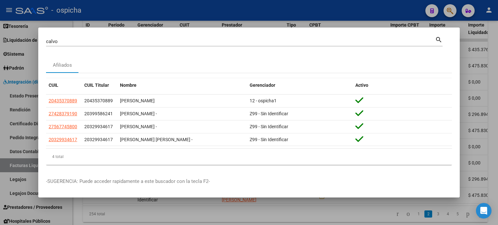
click at [496, 42] on div at bounding box center [249, 112] width 498 height 225
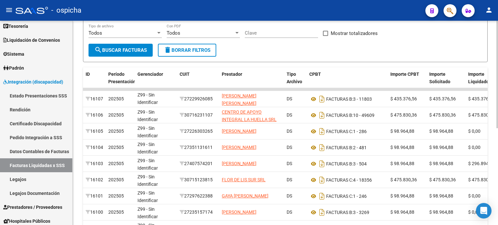
scroll to position [130, 0]
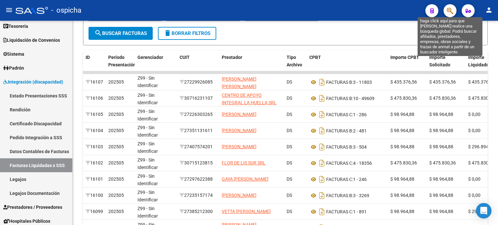
click at [451, 13] on icon "button" at bounding box center [450, 10] width 6 height 7
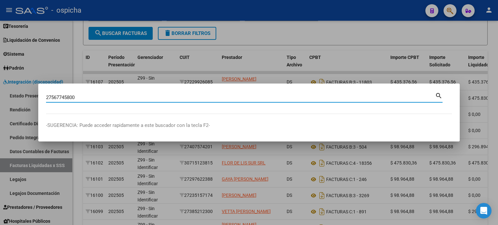
type input "27567745800"
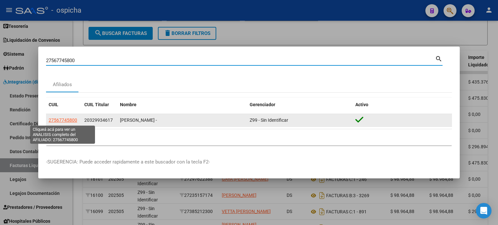
click at [62, 119] on span "27567745800" at bounding box center [63, 120] width 29 height 5
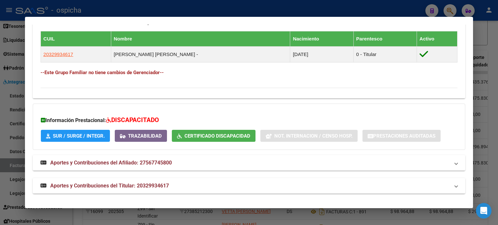
scroll to position [162, 0]
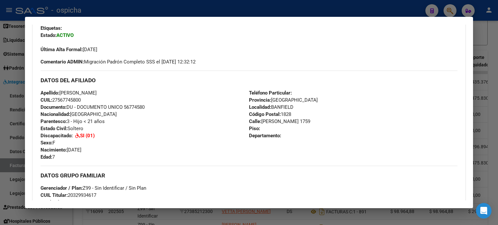
click at [488, 26] on div at bounding box center [249, 112] width 498 height 225
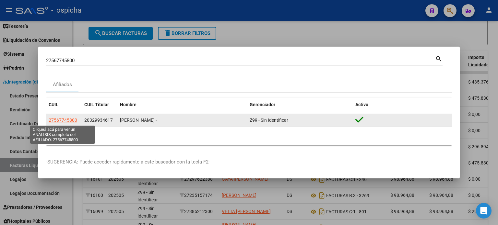
click at [60, 121] on span "27567745800" at bounding box center [63, 120] width 29 height 5
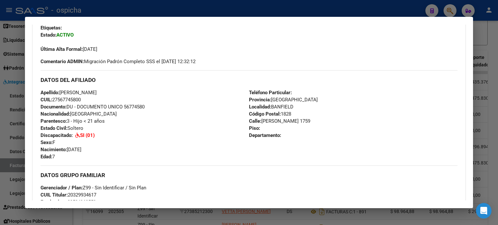
scroll to position [0, 0]
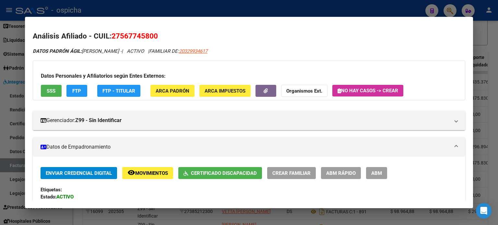
click at [491, 38] on div at bounding box center [249, 112] width 498 height 225
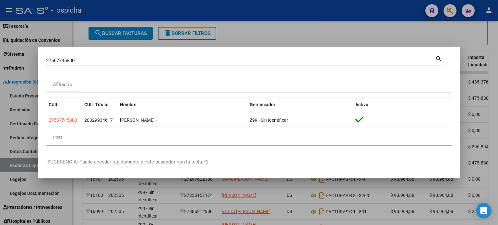
click at [497, 34] on div at bounding box center [249, 112] width 498 height 225
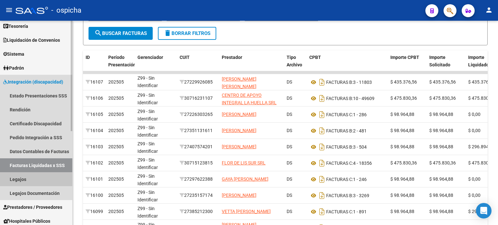
click at [12, 179] on link "Legajos" at bounding box center [36, 179] width 72 height 14
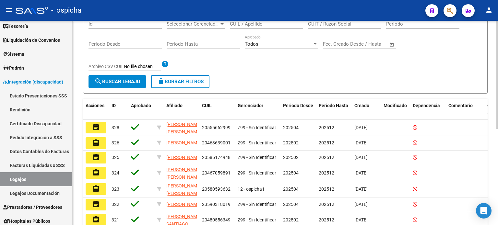
scroll to position [32, 0]
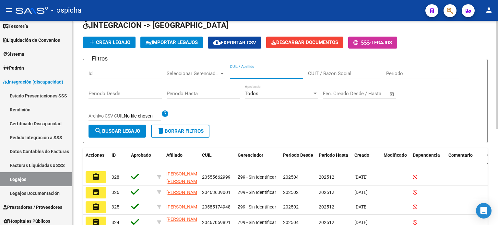
click at [257, 72] on input "CUIL / Apellido" at bounding box center [266, 74] width 73 height 6
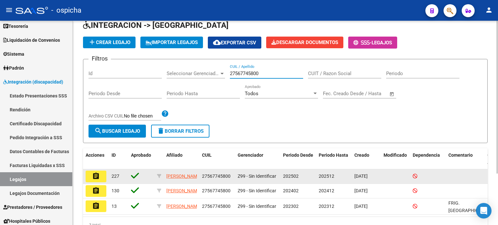
type input "27567745800"
click at [99, 178] on mat-icon "assignment" at bounding box center [96, 176] width 8 height 8
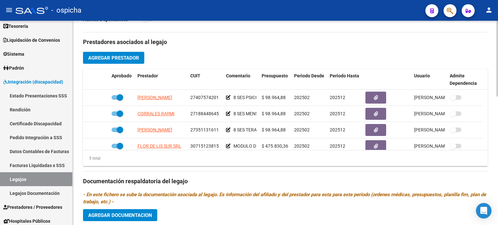
scroll to position [17, 0]
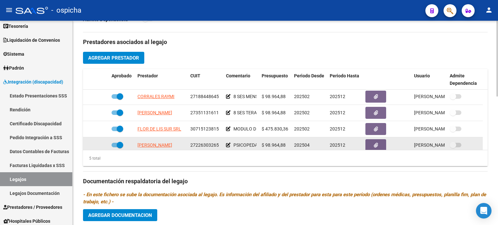
drag, startPoint x: 137, startPoint y: 95, endPoint x: 185, endPoint y: 140, distance: 65.4
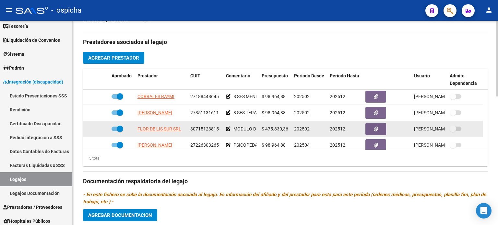
copy datatable-scroller "CORRALES RAYMI 27188448645 8 SES MENSUALES DE FONOAUDIOLOGIA $ 98.964,88 202502…"
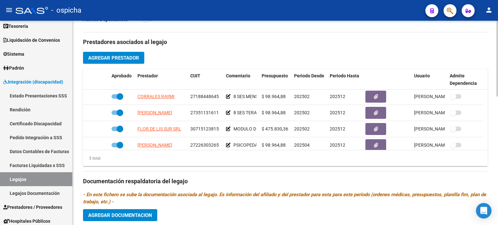
click at [492, 33] on div "arrow_back Editar 227 save Guardar cambios Legajo de Integración Modelo Formula…" at bounding box center [285, 69] width 425 height 551
click at [492, 32] on div "arrow_back Editar 227 save Guardar cambios Legajo de Integración Modelo Formula…" at bounding box center [285, 69] width 425 height 551
